Goal: Transaction & Acquisition: Purchase product/service

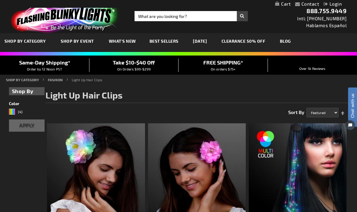
click at [313, 163] on div "Close dialog Get 10% Off Subscribe and save today Unlock Offer Submit" at bounding box center [178, 106] width 357 height 212
click at [124, 38] on link "What's New" at bounding box center [122, 41] width 36 height 20
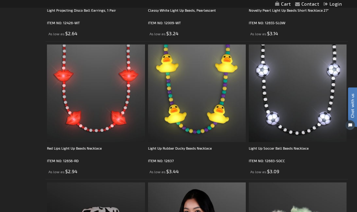
scroll to position [1183, 0]
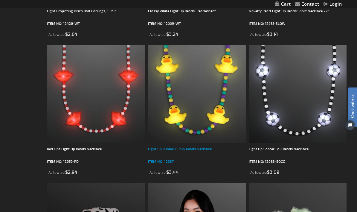
click at [188, 151] on div "Light Up Rubber Ducky Beads Necklace" at bounding box center [197, 152] width 98 height 12
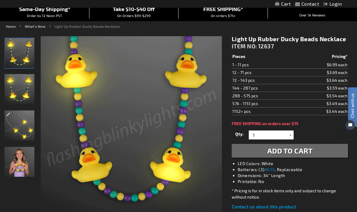
scroll to position [53, 0]
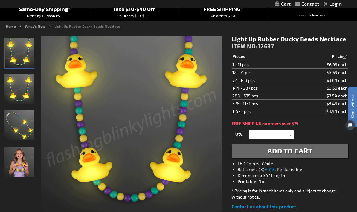
click at [291, 135] on div at bounding box center [290, 135] width 6 height 9
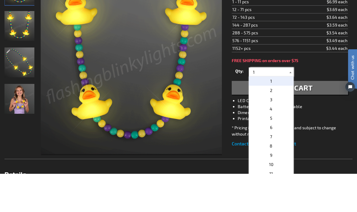
scroll to position [78, 0]
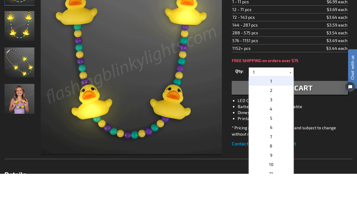
type input "12"
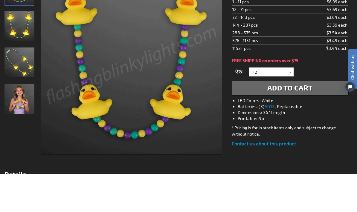
scroll to position [117, 0]
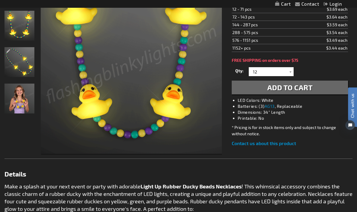
click at [314, 86] on button "Add to Cart" at bounding box center [290, 88] width 116 height 14
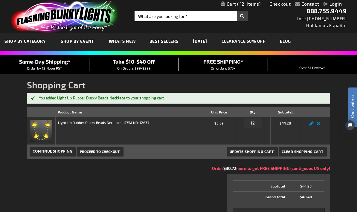
click at [123, 41] on span "What's New" at bounding box center [122, 41] width 27 height 5
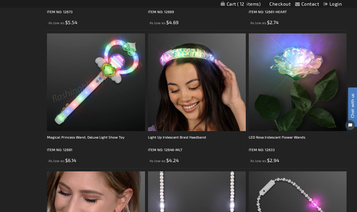
scroll to position [912, 0]
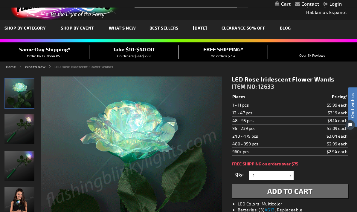
scroll to position [13, 0]
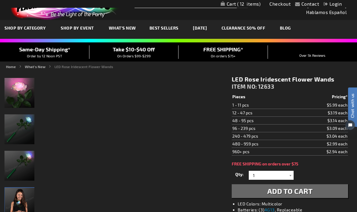
click at [13, 208] on img "Girl displaying LED Rose Iridescent Flower Wands" at bounding box center [20, 203] width 30 height 30
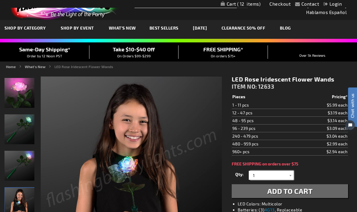
click at [275, 178] on input "1" at bounding box center [271, 175] width 43 height 9
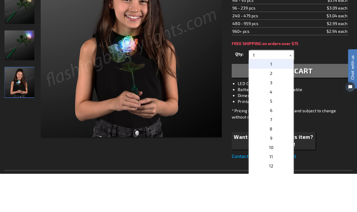
scroll to position [96, 0]
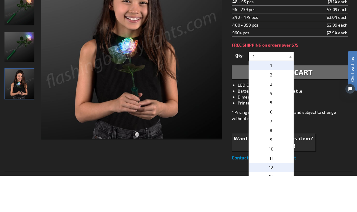
click at [273, 199] on p "12" at bounding box center [271, 203] width 45 height 9
type input "12"
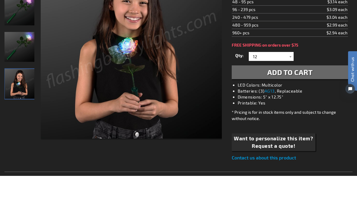
scroll to position [132, 0]
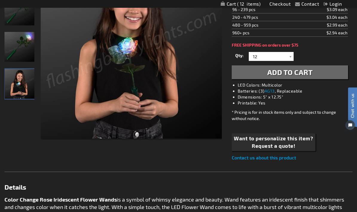
click at [308, 73] on span "Add to Cart" at bounding box center [289, 72] width 45 height 9
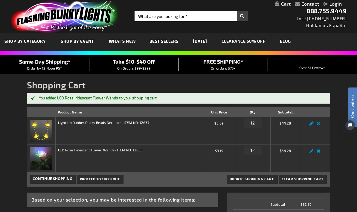
click at [128, 43] on span "What's New" at bounding box center [122, 41] width 27 height 5
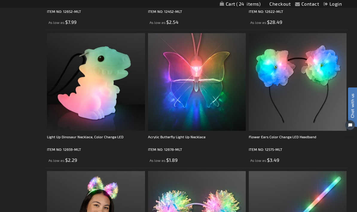
scroll to position [1471, 0]
click at [276, 142] on div "Flower Ears Color Change LED Headband" at bounding box center [298, 140] width 98 height 12
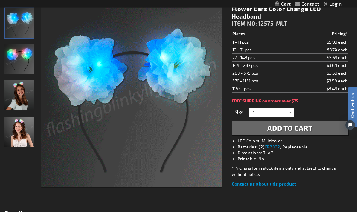
scroll to position [84, 0]
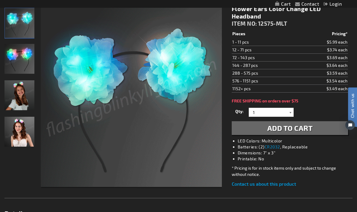
click at [290, 110] on div at bounding box center [290, 112] width 6 height 9
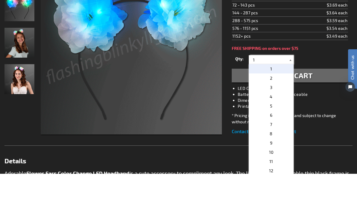
scroll to position [98, 0]
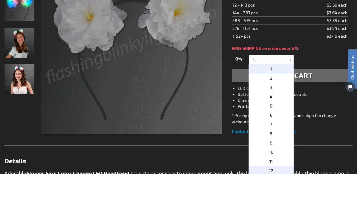
click at [277, 204] on p "12" at bounding box center [271, 208] width 45 height 9
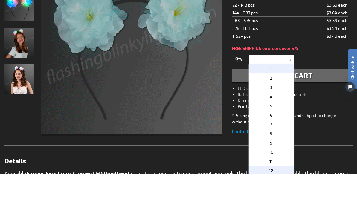
type input "12"
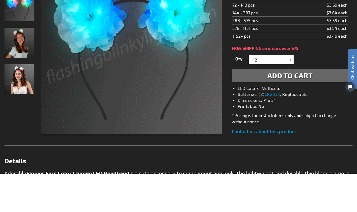
scroll to position [137, 0]
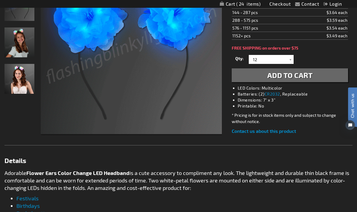
click at [299, 76] on span "Add to Cart" at bounding box center [289, 75] width 45 height 9
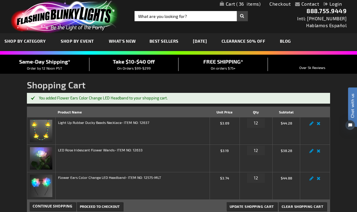
click at [123, 41] on span "What's New" at bounding box center [122, 41] width 27 height 5
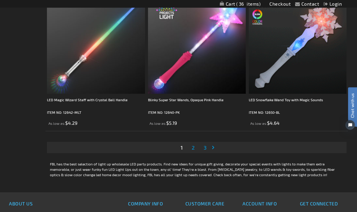
scroll to position [2751, 0]
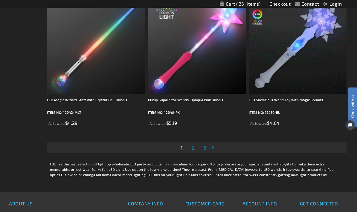
click at [191, 147] on span "2" at bounding box center [192, 147] width 3 height 7
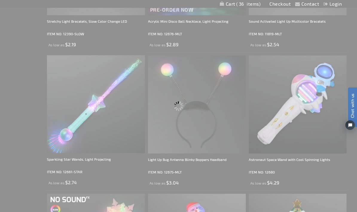
scroll to position [0, 0]
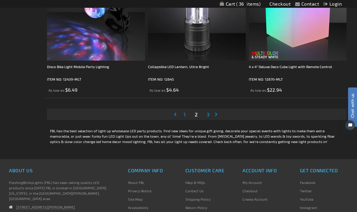
scroll to position [2776, 0]
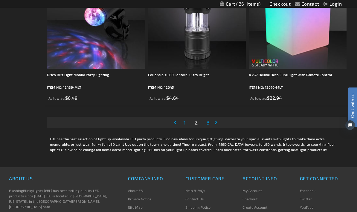
click at [208, 122] on span "3" at bounding box center [207, 122] width 3 height 7
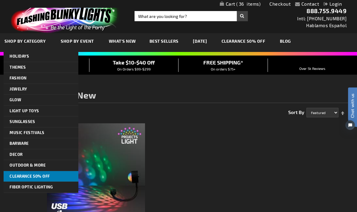
click at [40, 175] on span "CLEARANCE 50% OFF" at bounding box center [30, 176] width 40 height 5
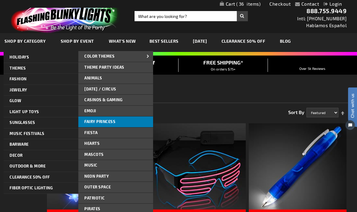
click at [100, 119] on span "Fairy Princess" at bounding box center [99, 121] width 31 height 5
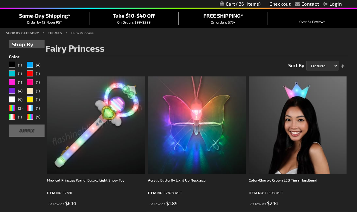
scroll to position [47, 0]
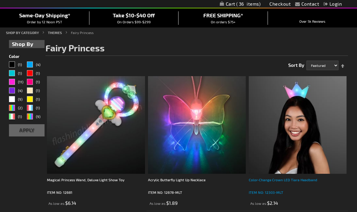
click at [280, 182] on div "Color-Change Crown LED Tiara Headband" at bounding box center [298, 183] width 98 height 12
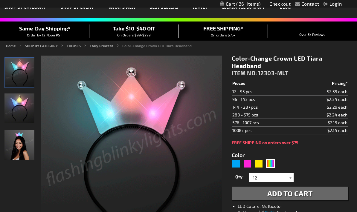
scroll to position [34, 0]
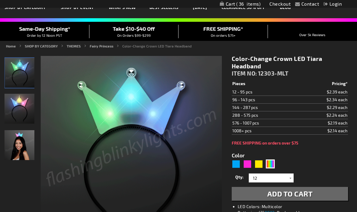
click at [303, 197] on span "Add to Cart" at bounding box center [289, 193] width 45 height 9
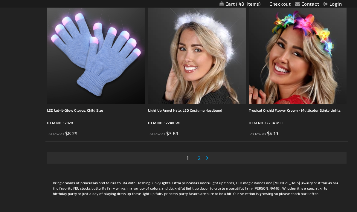
scroll to position [2740, 0]
click at [198, 158] on span "2" at bounding box center [198, 158] width 3 height 7
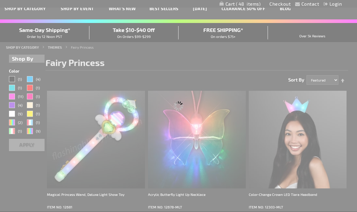
scroll to position [0, 0]
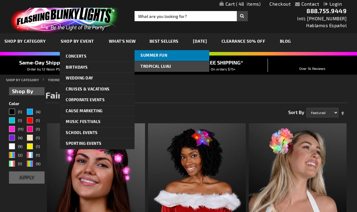
click at [150, 54] on span "Summer Fun" at bounding box center [153, 55] width 27 height 5
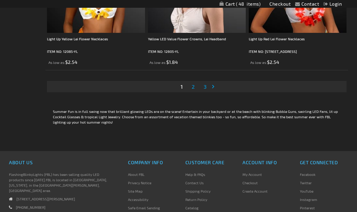
scroll to position [2871, 0]
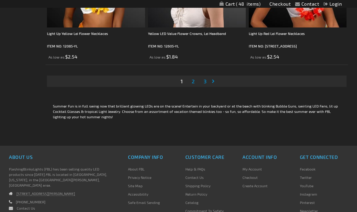
click at [193, 81] on span "2" at bounding box center [192, 81] width 3 height 7
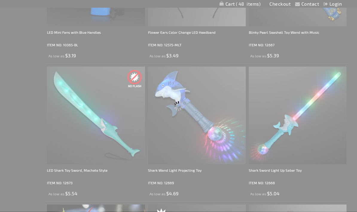
scroll to position [0, 0]
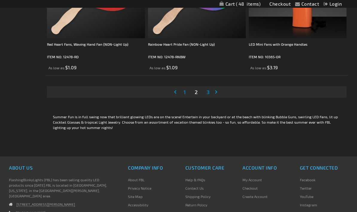
scroll to position [2868, 0]
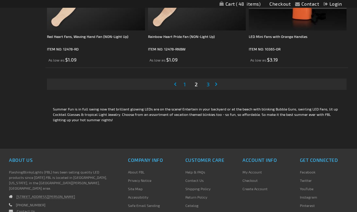
click at [208, 86] on span "3" at bounding box center [207, 84] width 3 height 7
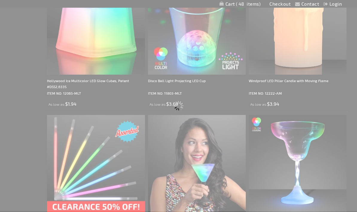
scroll to position [0, 0]
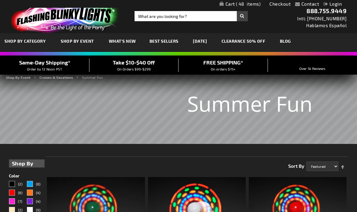
click at [249, 6] on span "48" at bounding box center [248, 3] width 25 height 5
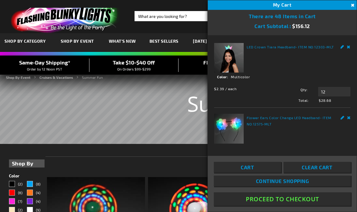
click at [349, 116] on link "Remove" at bounding box center [349, 117] width 4 height 6
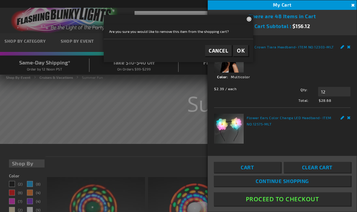
click at [244, 48] on span "OK" at bounding box center [241, 50] width 8 height 7
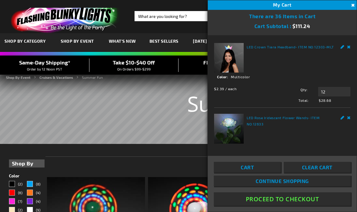
click at [348, 118] on link "Remove" at bounding box center [349, 117] width 4 height 6
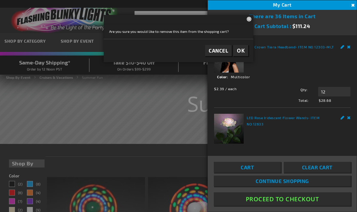
click at [244, 48] on span "OK" at bounding box center [241, 50] width 8 height 7
